Goal: Task Accomplishment & Management: Manage account settings

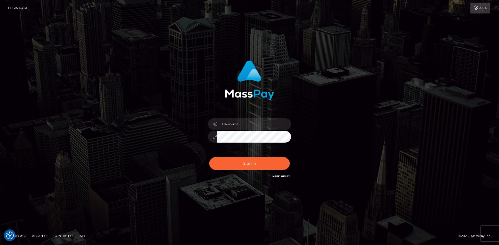
click at [135, 31] on div "Sign in" at bounding box center [249, 123] width 499 height 210
click at [232, 123] on input "text" at bounding box center [254, 124] width 74 height 12
type input "Maia"
click at [239, 164] on button "Sign in" at bounding box center [249, 163] width 81 height 13
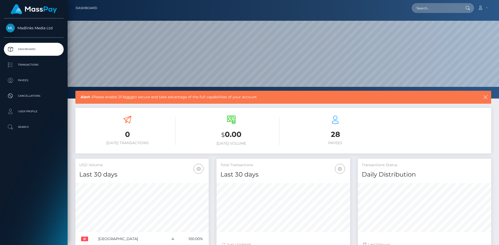
scroll to position [92, 133]
click at [38, 66] on p "Transactions" at bounding box center [34, 65] width 56 height 8
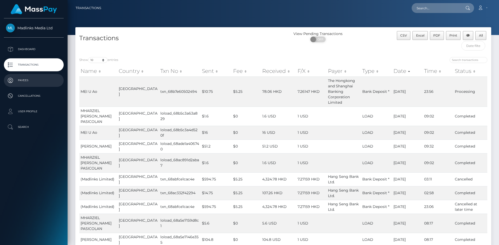
click at [24, 80] on p "Payees" at bounding box center [34, 81] width 56 height 8
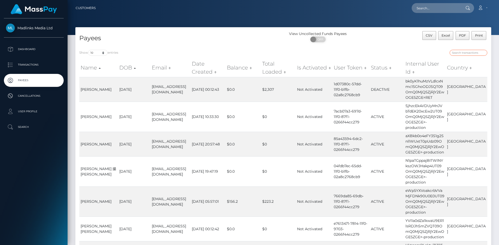
click at [458, 51] on input "search" at bounding box center [468, 53] width 38 height 6
paste input "NVZYWlN3d1BGOTczRFZqU0lXQTcvdz09OmQ0MjQ5ZjRjY2EwOGE5ZGE="
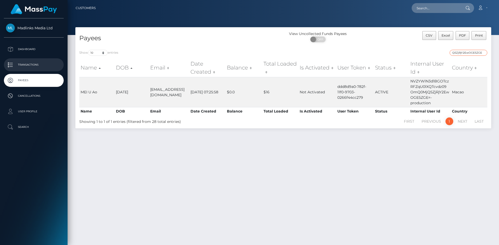
type input "NVZYWlN3d1BGOTczRFZqU0lXQTcvdz09OmQ0MjQ5ZjRjY2EwOGE5ZGE="
click at [38, 65] on p "Transactions" at bounding box center [34, 65] width 56 height 8
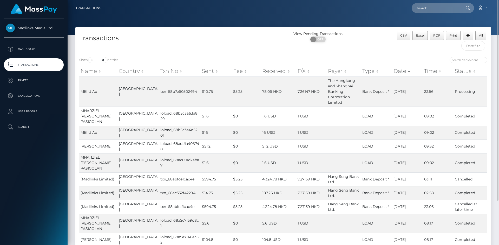
drag, startPoint x: 231, startPoint y: 43, endPoint x: 237, endPoint y: 42, distance: 5.5
click at [231, 43] on h4 "Transactions" at bounding box center [179, 38] width 200 height 9
